Goal: Task Accomplishment & Management: Manage account settings

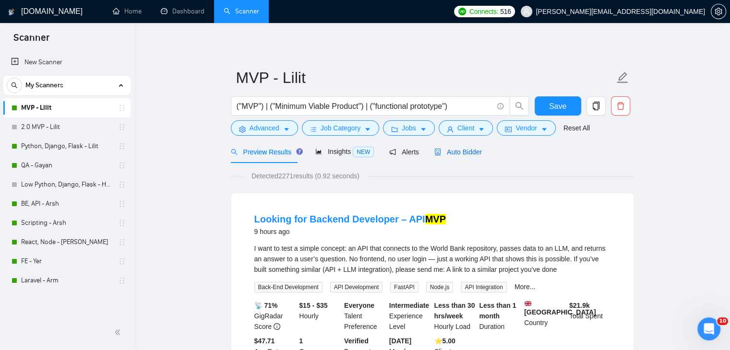
click at [444, 149] on span "Auto Bidder" at bounding box center [458, 152] width 48 height 8
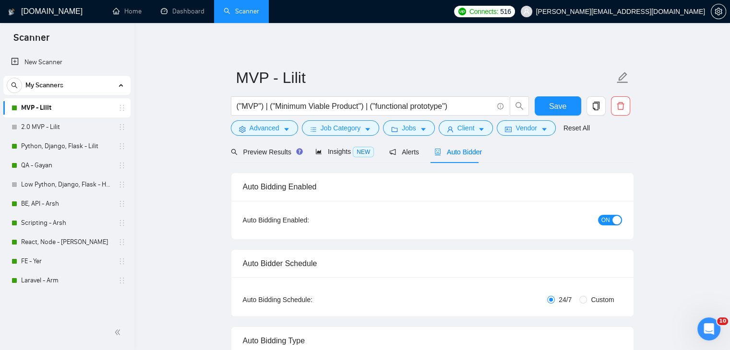
checkbox input "true"
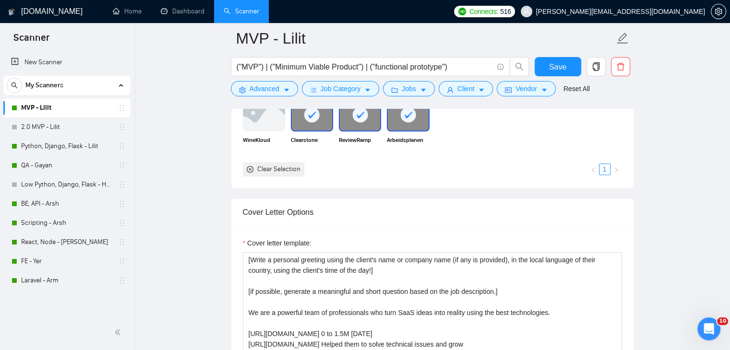
scroll to position [960, 0]
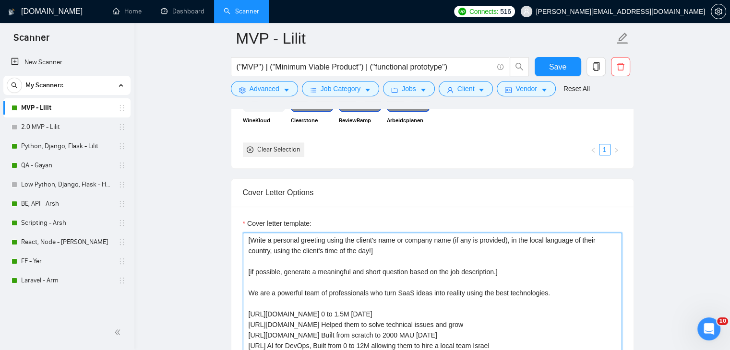
click at [515, 257] on textarea "[Write a personal greeting using the client's name or company name (if any is p…" at bounding box center [432, 341] width 379 height 216
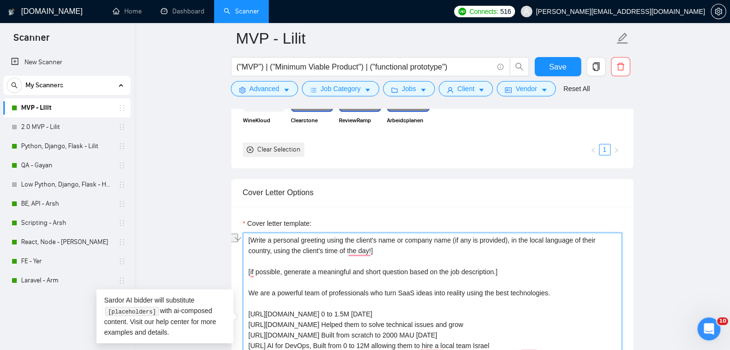
paste textarea "technical question based on the job description. Keep it short and easy to answ…"
type textarea "[Write a personal greeting using the client's name or company name (if any is p…"
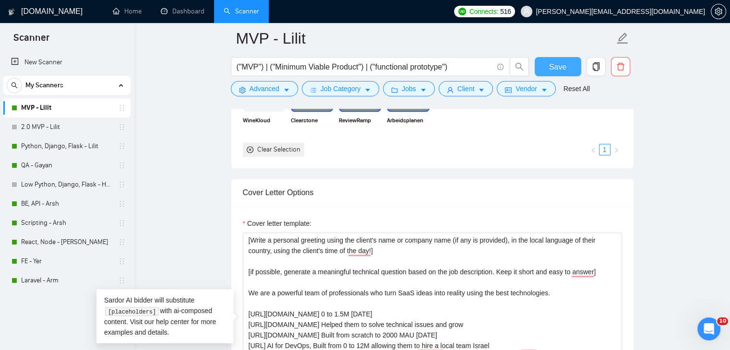
click at [551, 62] on span "Save" at bounding box center [557, 67] width 17 height 12
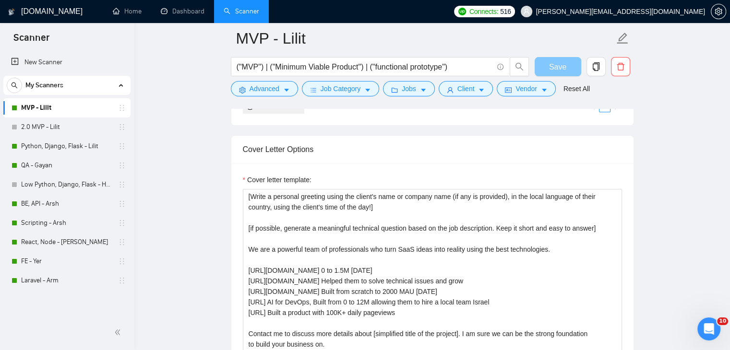
click at [546, 64] on button "Save" at bounding box center [558, 66] width 47 height 19
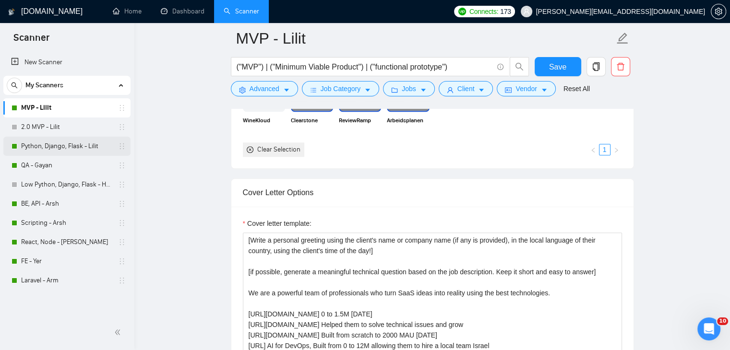
click at [81, 144] on link "Python, Django, Flask - Lilit" at bounding box center [66, 146] width 91 height 19
